Goal: Feedback & Contribution: Contribute content

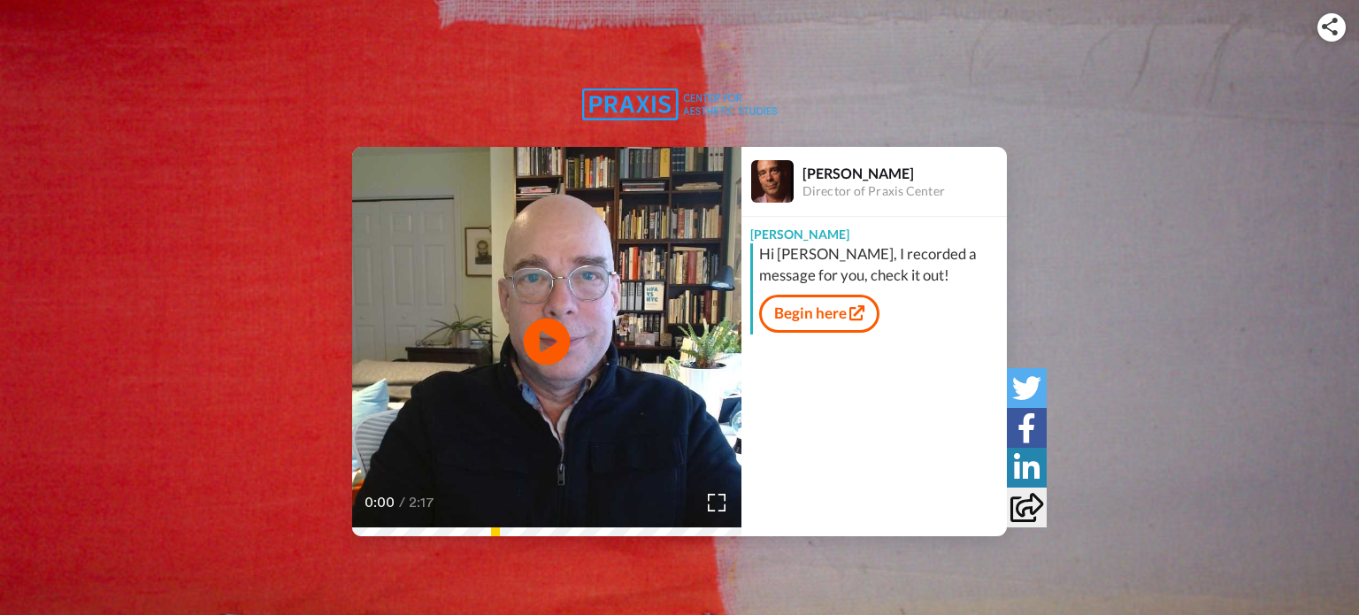
click at [564, 335] on icon at bounding box center [547, 342] width 47 height 47
click at [820, 318] on link "Begin here" at bounding box center [819, 313] width 120 height 37
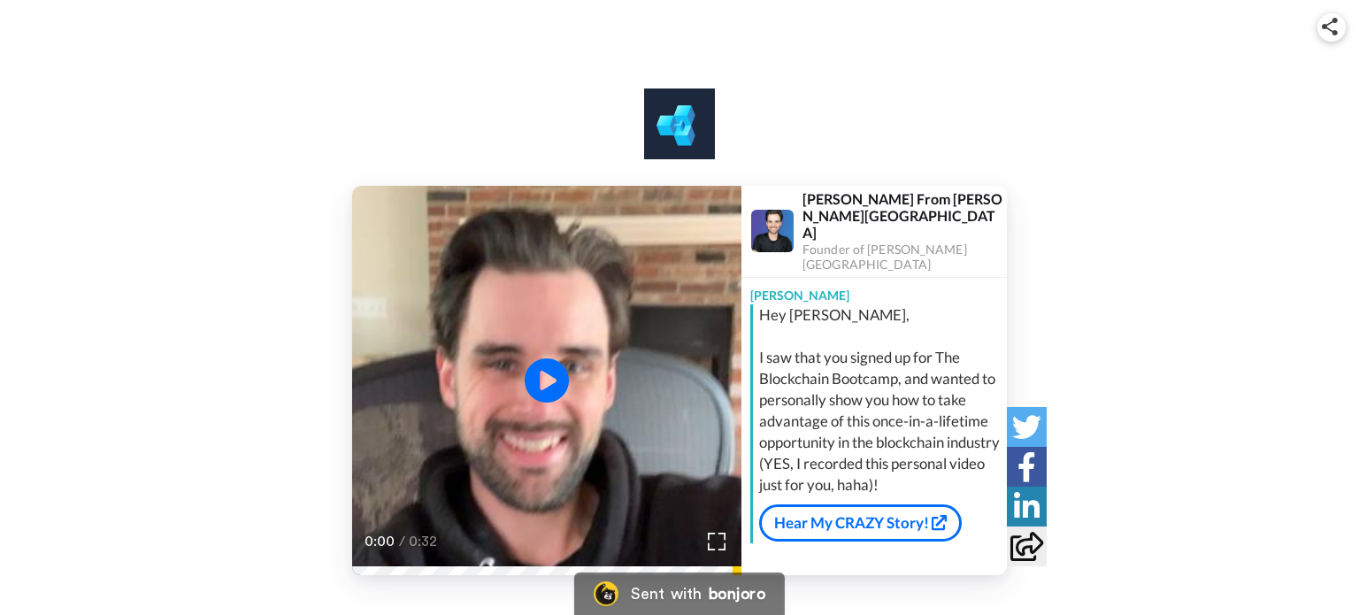
click at [514, 381] on video at bounding box center [546, 380] width 389 height 389
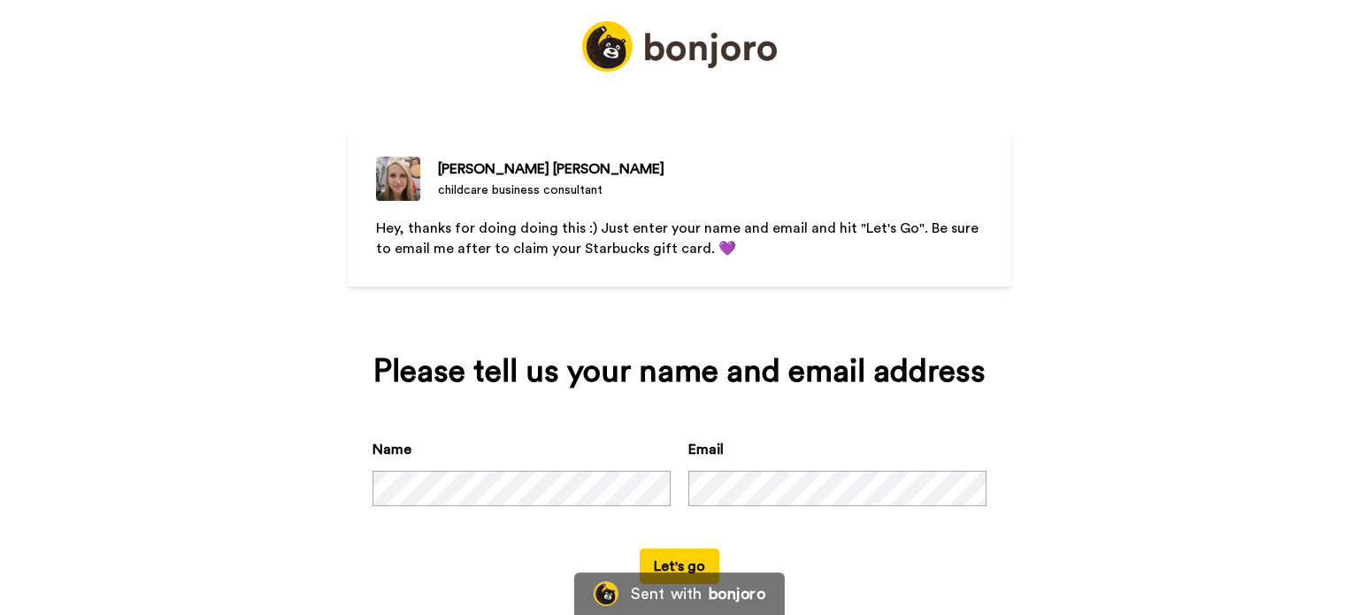
scroll to position [54, 0]
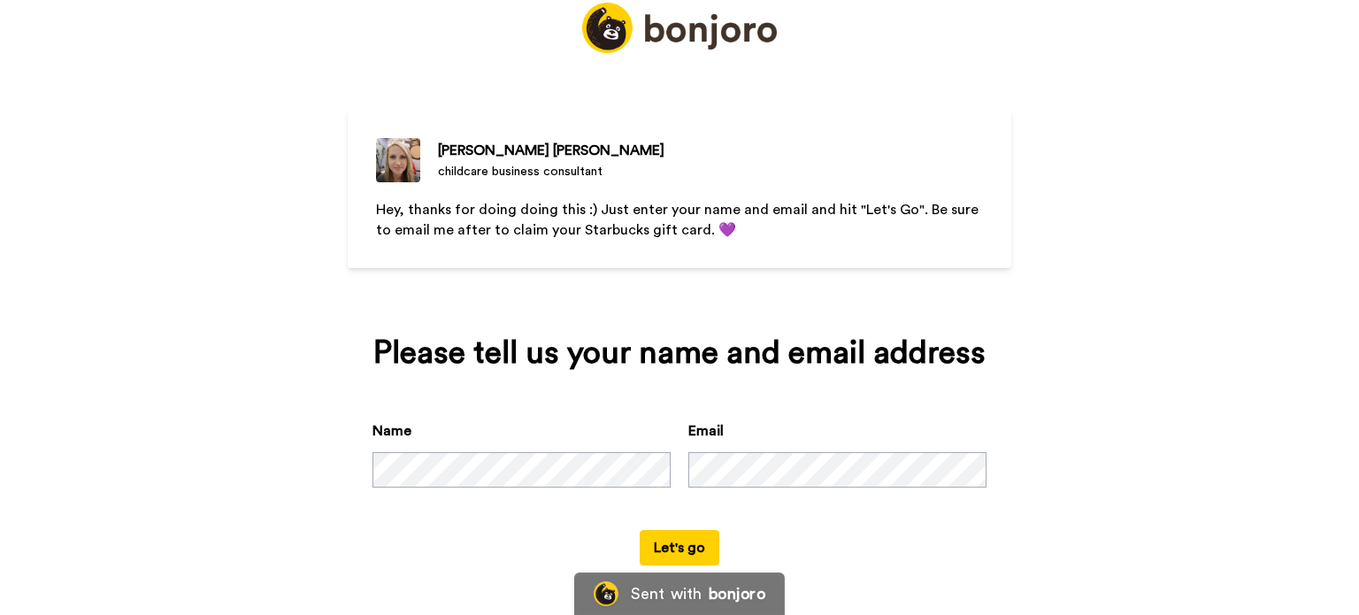
click at [696, 552] on button "Let's go" at bounding box center [680, 547] width 80 height 35
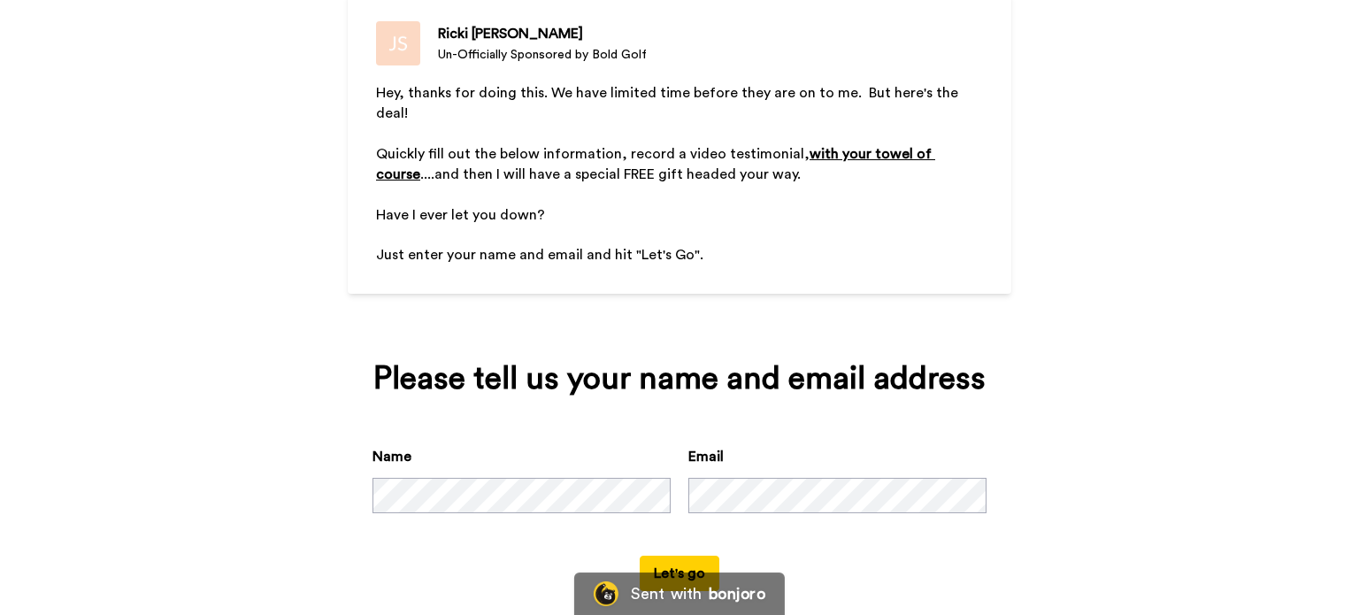
scroll to position [189, 0]
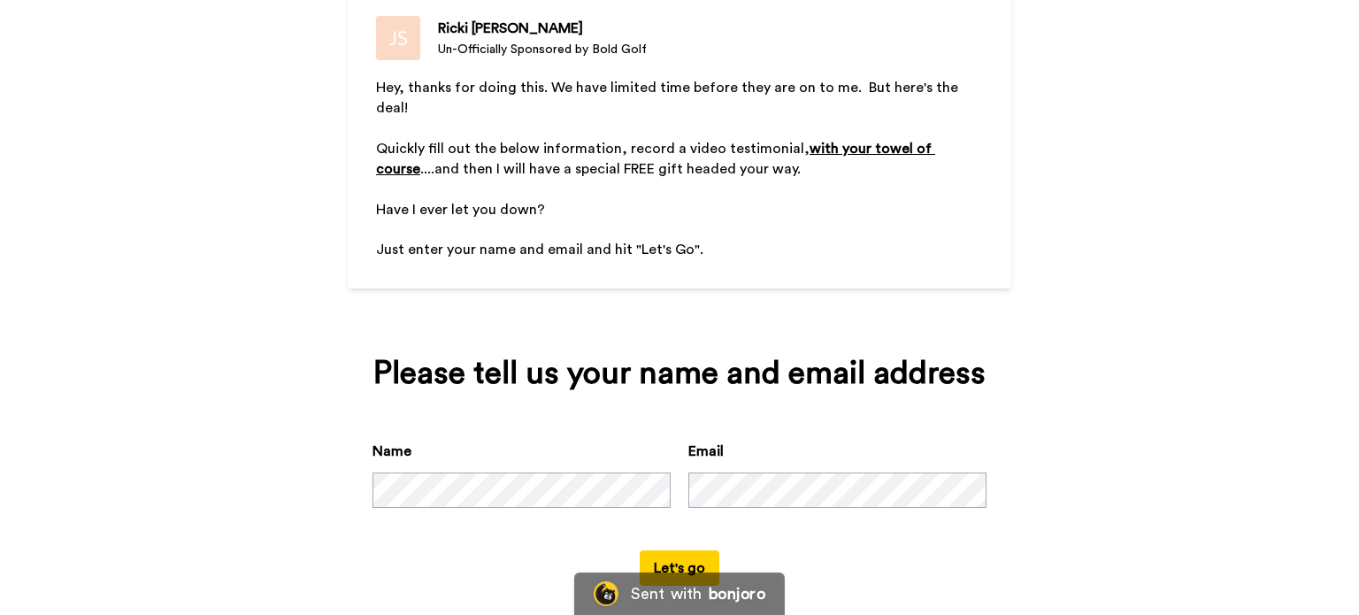
click at [671, 550] on button "Let's go" at bounding box center [680, 567] width 80 height 35
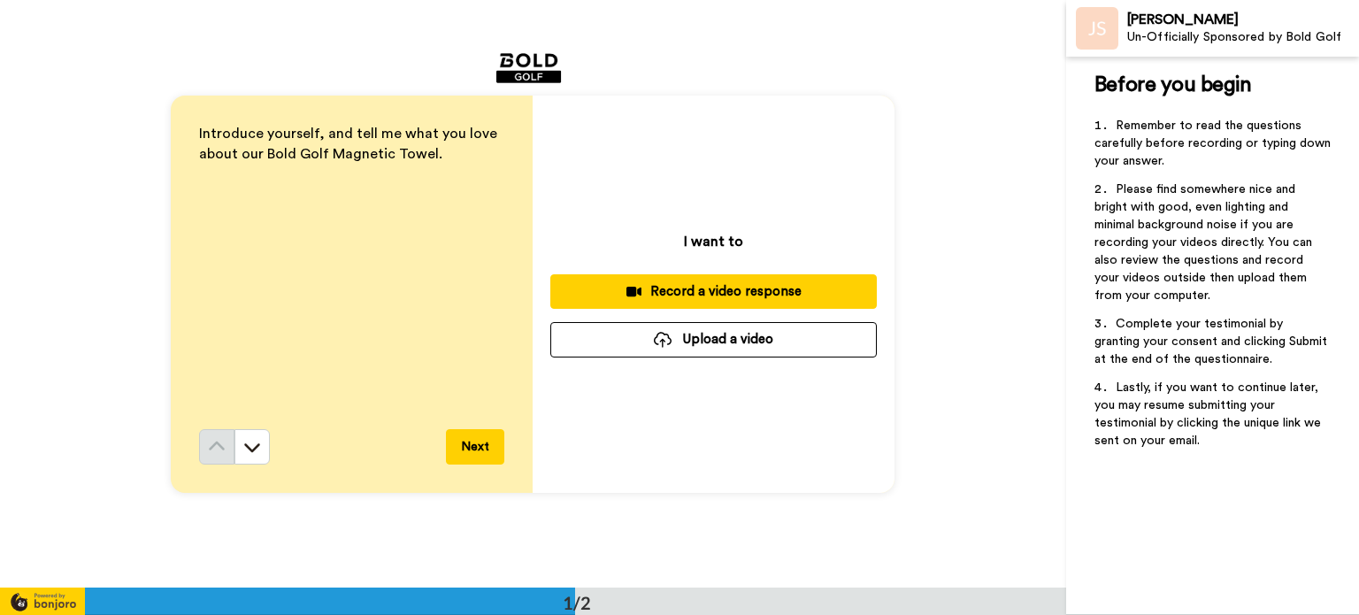
click at [657, 340] on div at bounding box center [663, 340] width 18 height 16
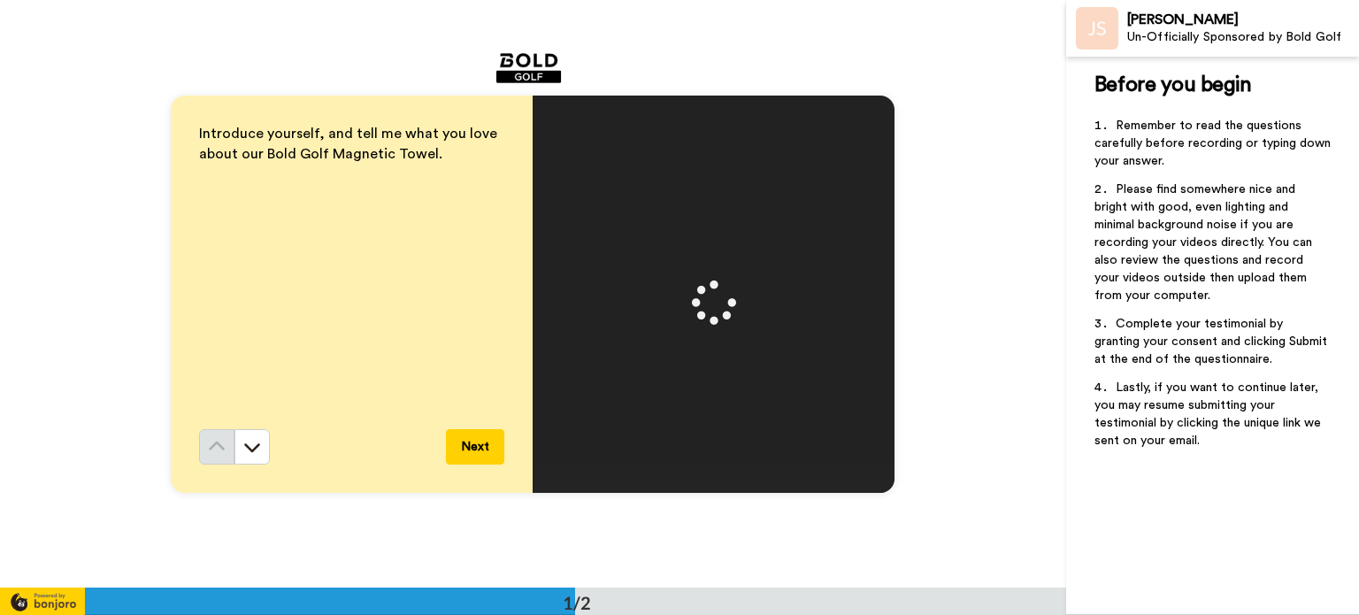
click at [446, 459] on button "Next" at bounding box center [475, 446] width 58 height 35
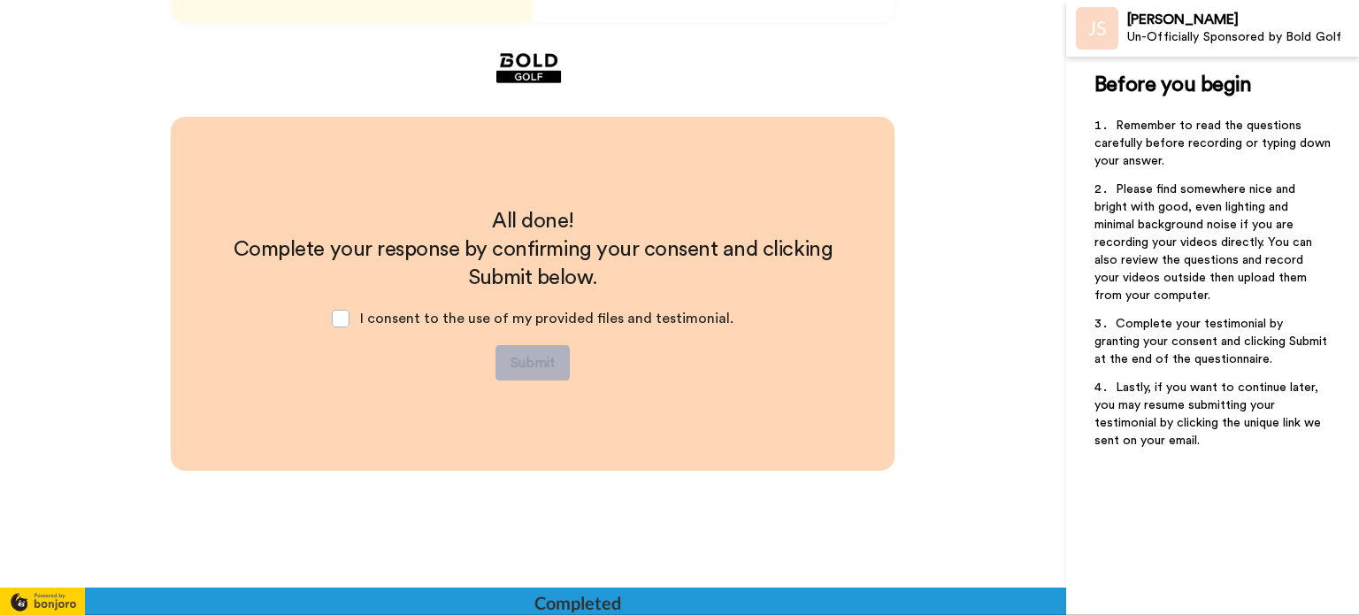
scroll to position [471, 0]
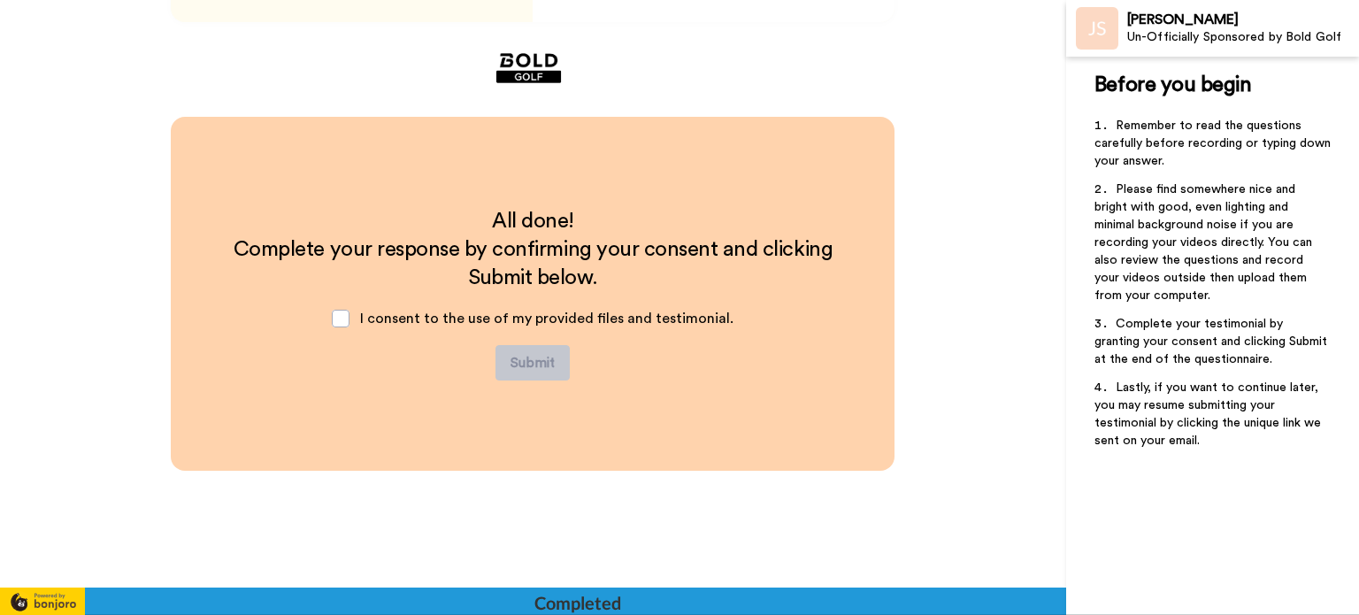
click at [351, 310] on div "I consent to the use of my provided files and testimonial." at bounding box center [533, 318] width 430 height 53
click at [347, 318] on span at bounding box center [341, 319] width 18 height 18
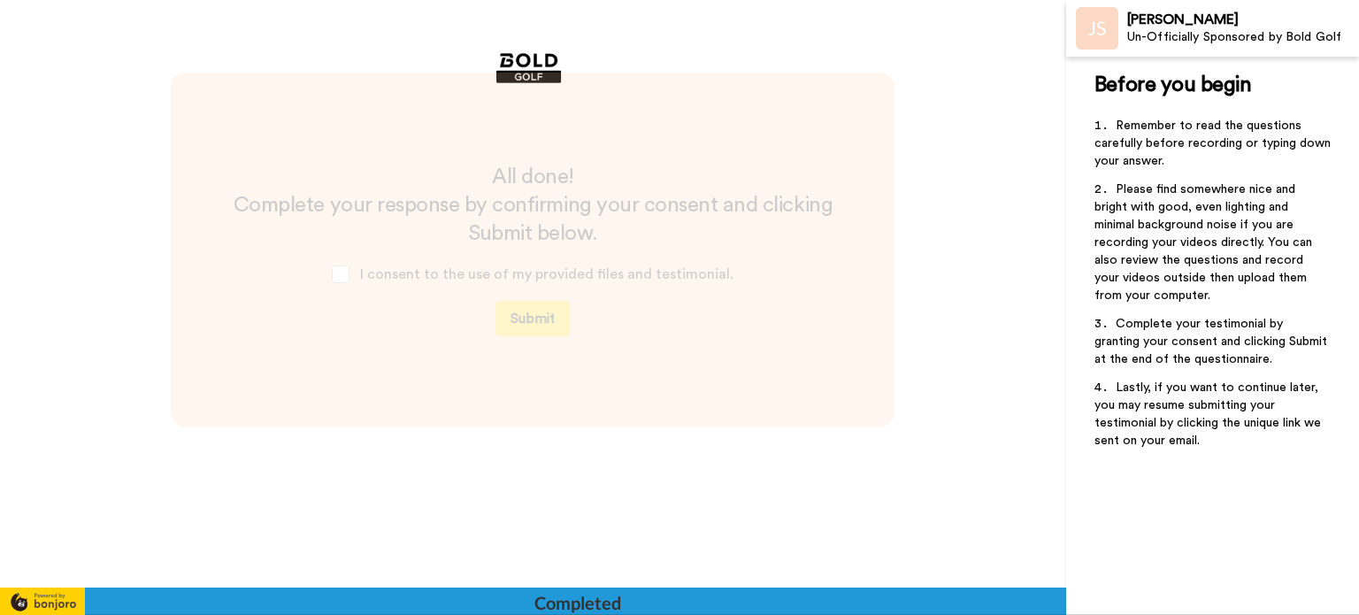
scroll to position [531, 0]
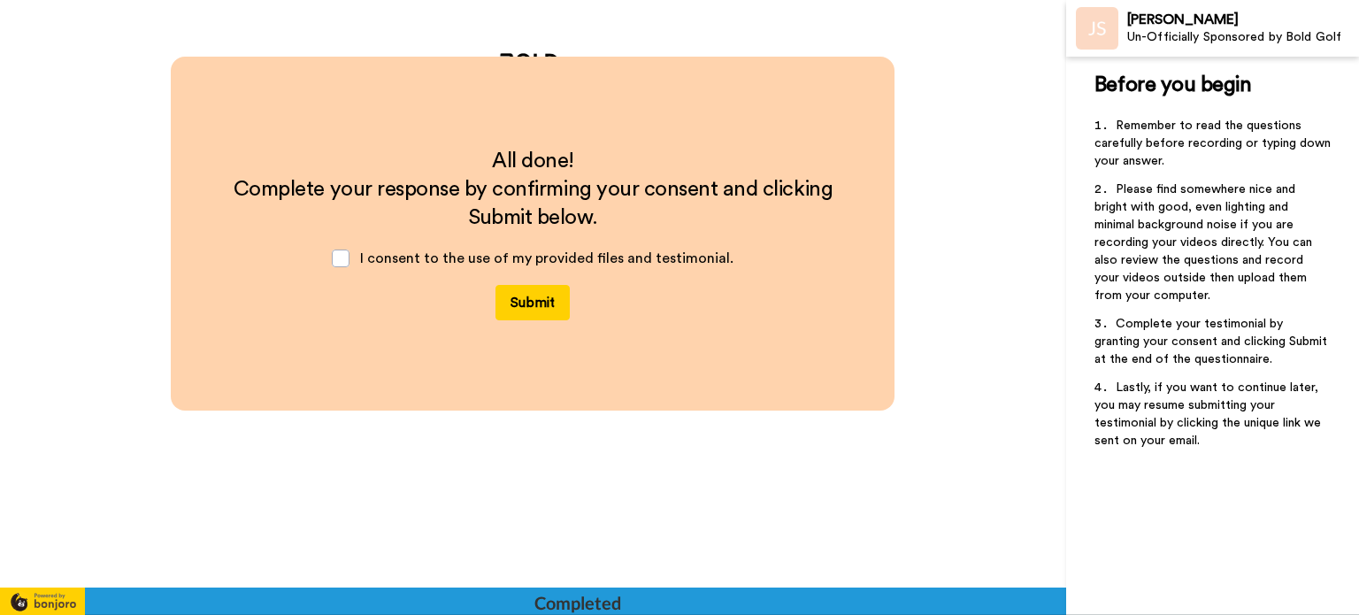
click at [534, 292] on button "Submit" at bounding box center [533, 302] width 74 height 35
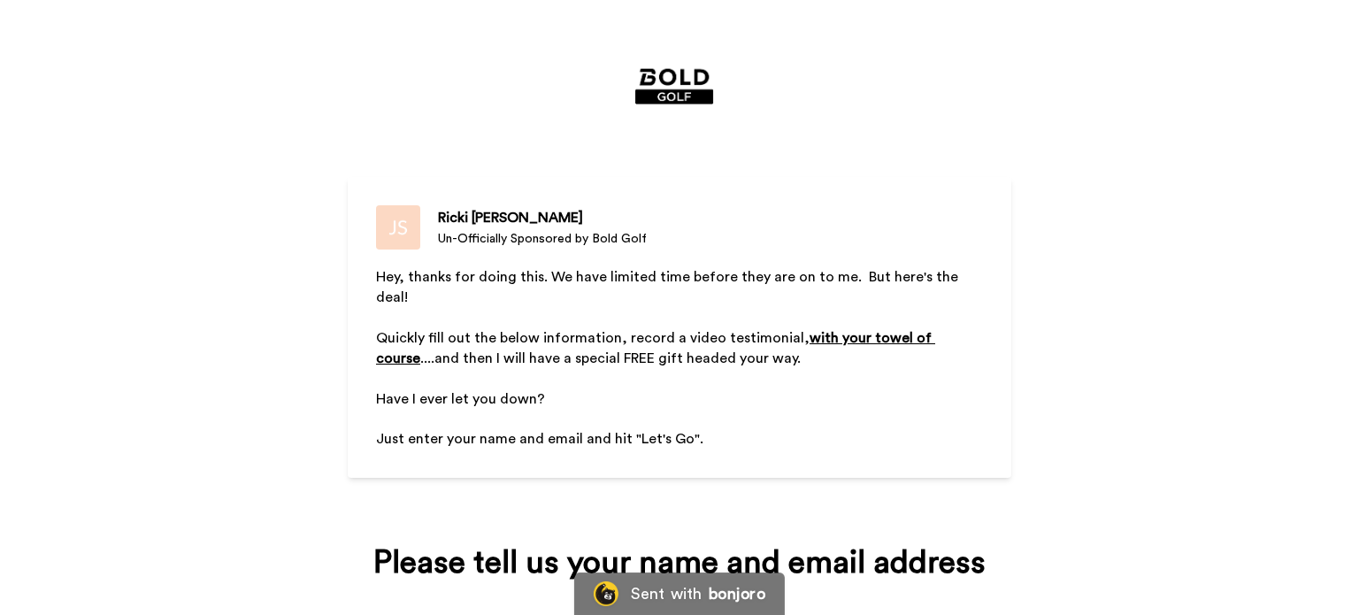
click at [619, 351] on span "....and then I will have a special FREE gift headed your way." at bounding box center [610, 358] width 380 height 14
click at [647, 351] on span "....and then I will have a special FREE gift headed your way." at bounding box center [610, 358] width 380 height 14
click at [42, 247] on div "[PERSON_NAME] Un-Officially Sponsored by Bold Golf Hey, thanks for doing this. …" at bounding box center [679, 307] width 1359 height 615
